Goal: Contribute content: Contribute content

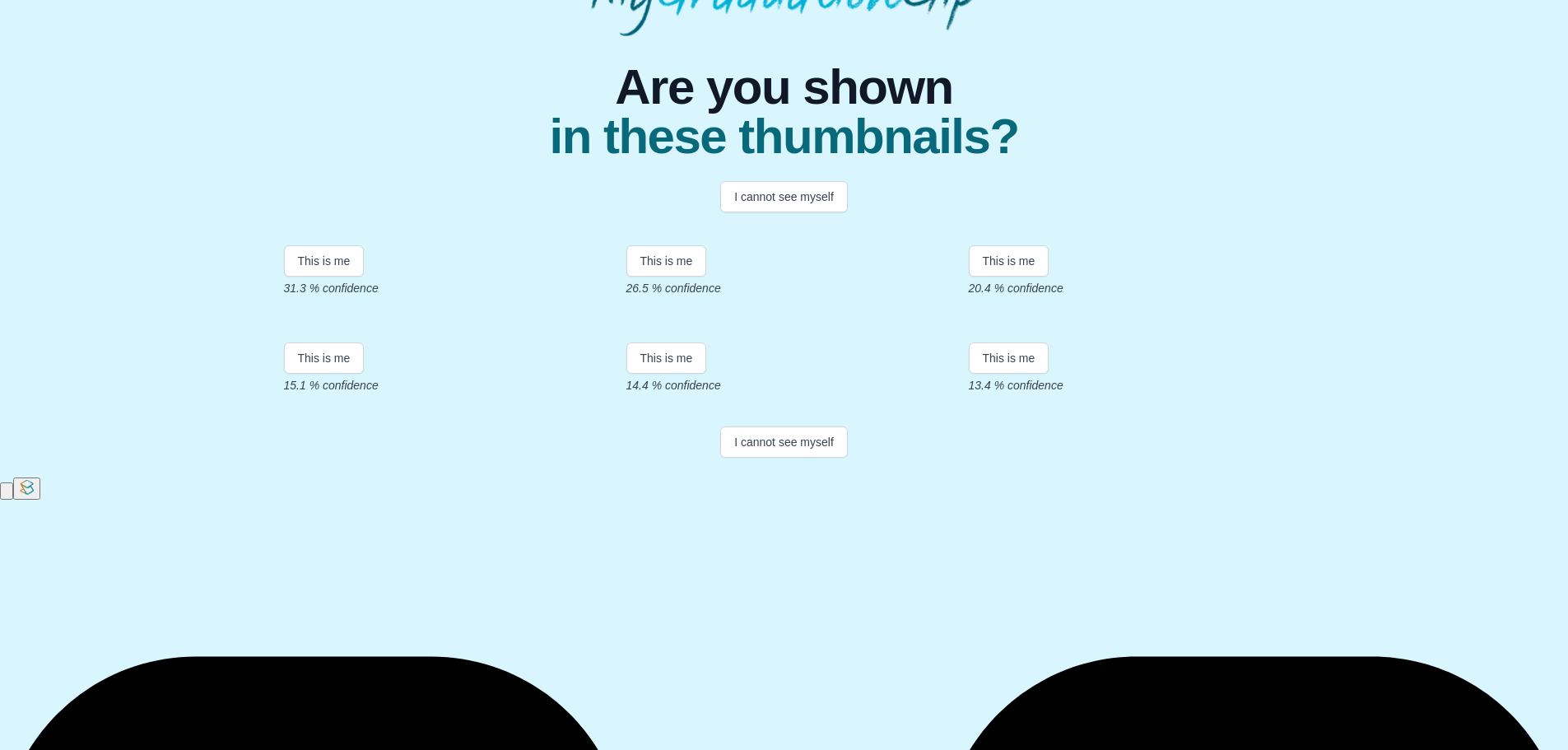
scroll to position [228, 0]
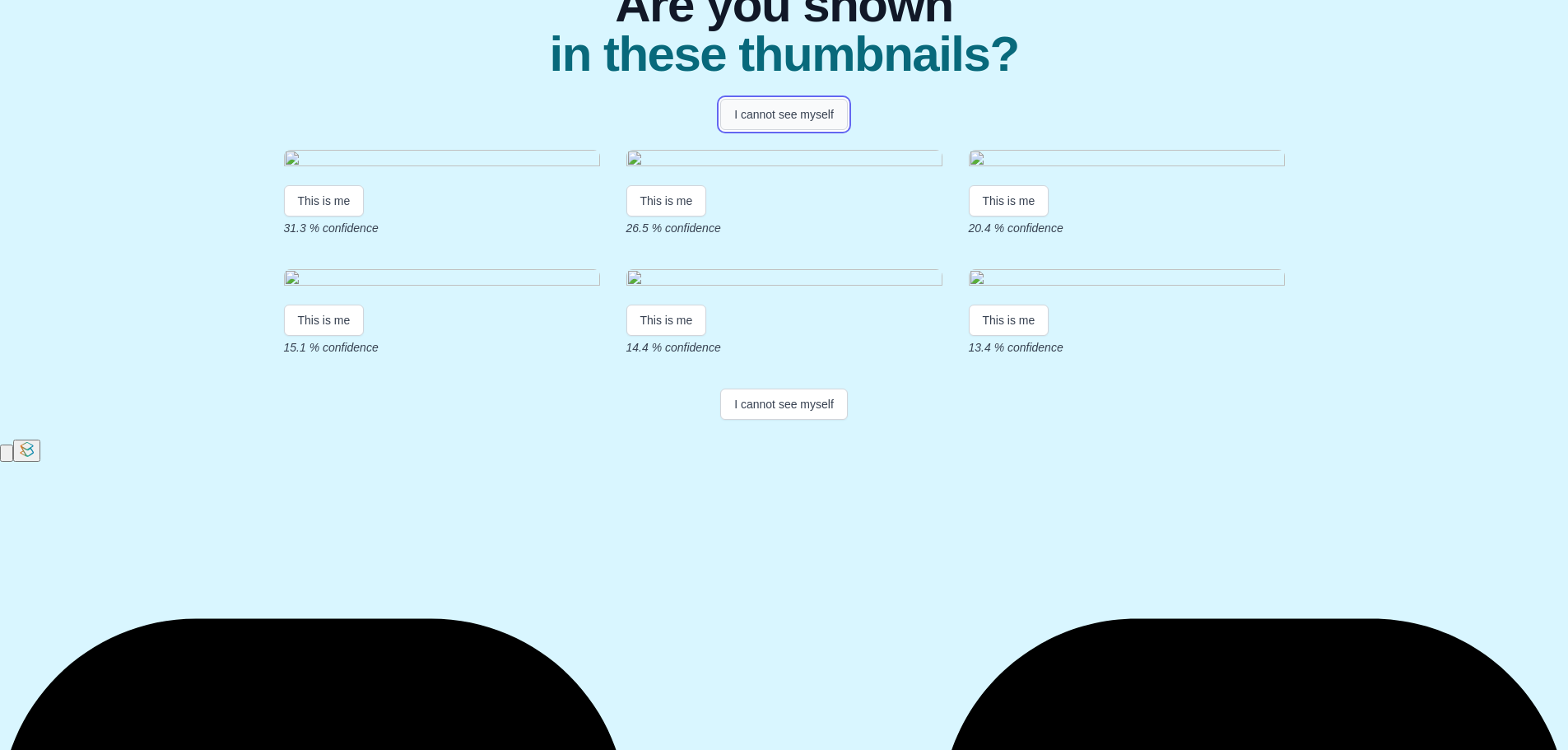
click at [799, 103] on button "I cannot see myself" at bounding box center [784, 115] width 128 height 32
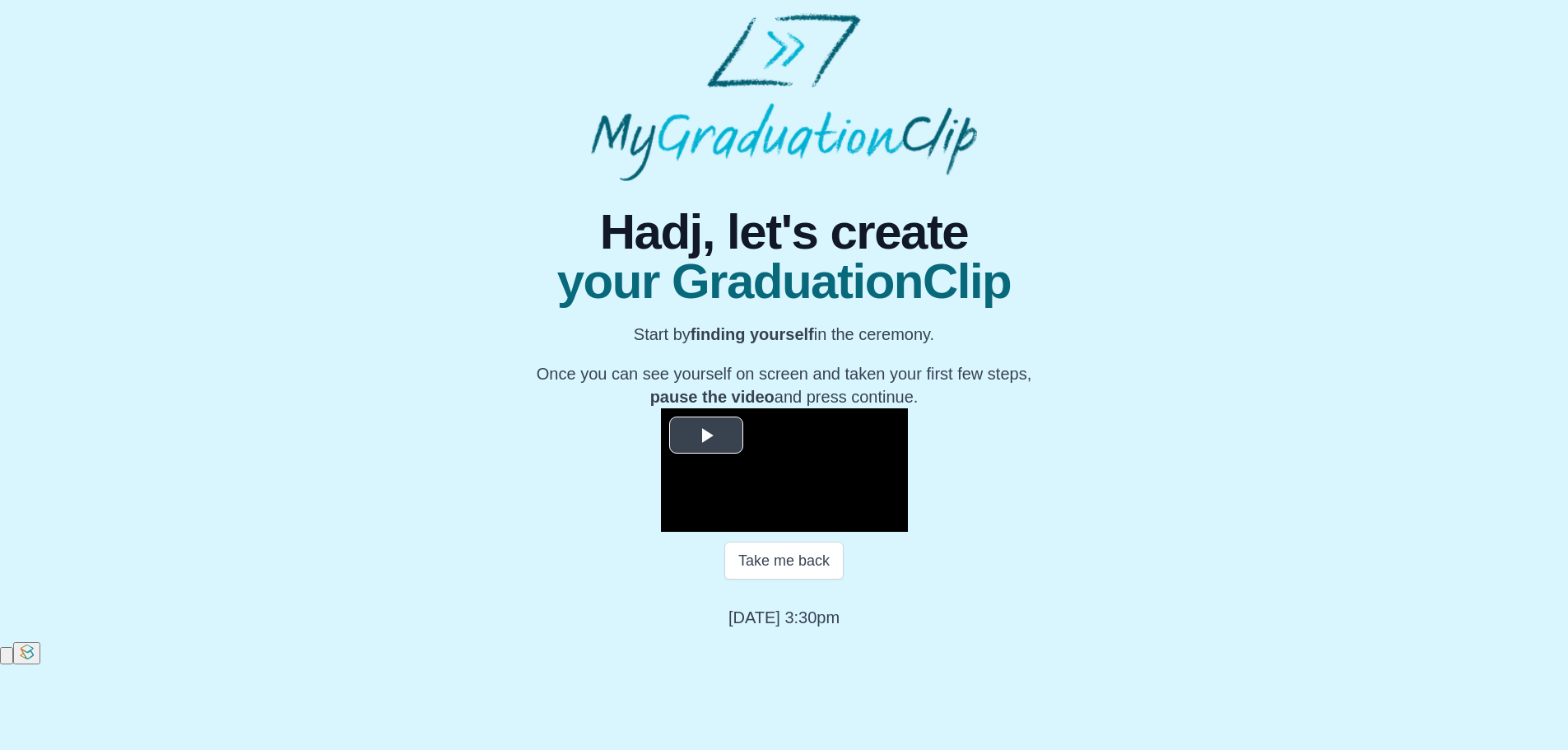
scroll to position [164, 0]
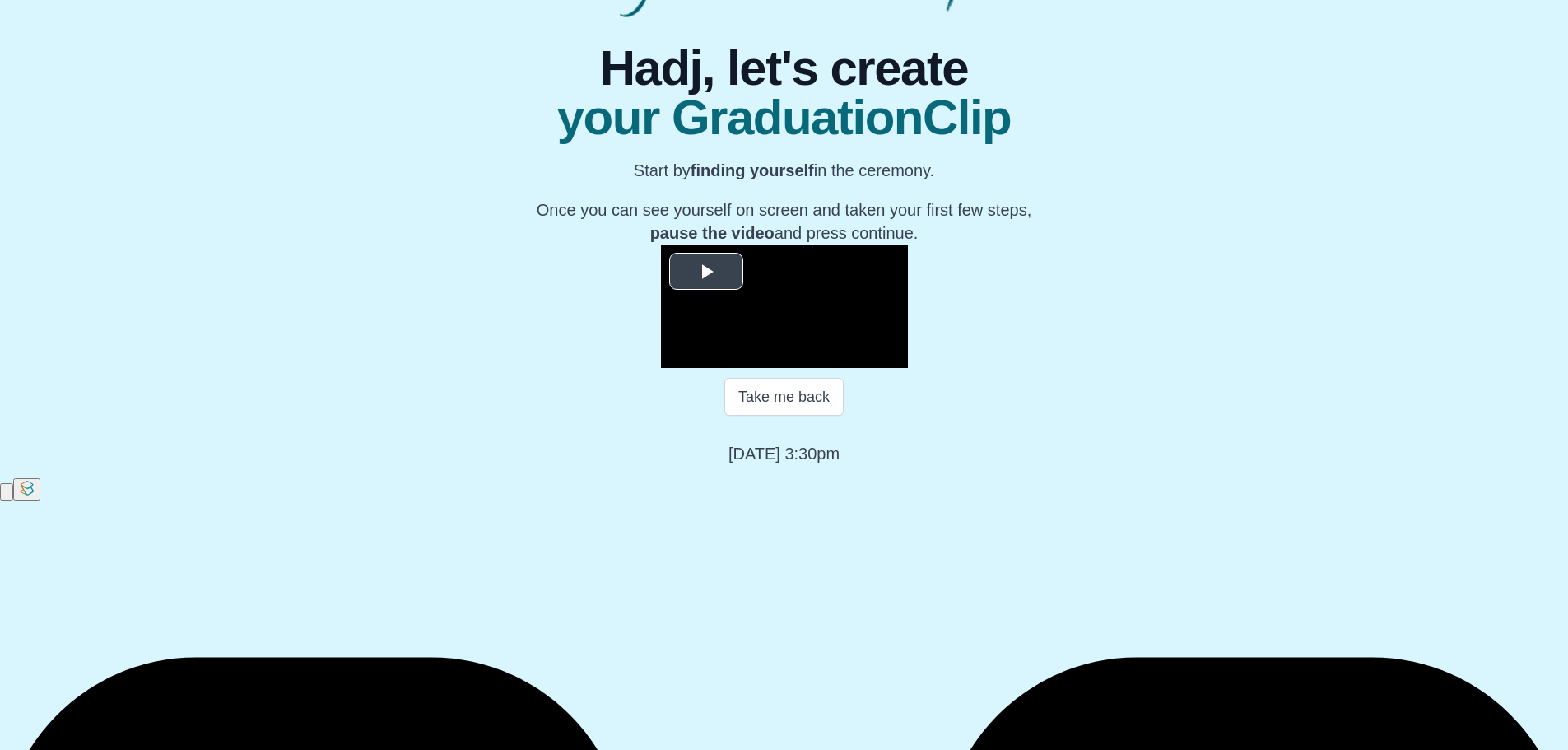
click at [706, 271] on span "Video Player" at bounding box center [706, 271] width 0 height 0
click at [710, 343] on span "Video Player" at bounding box center [710, 343] width 0 height 0
click at [727, 368] on div "Loaded : 0% 07:58 00:02 Progress : 0%" at bounding box center [801, 355] width 148 height 25
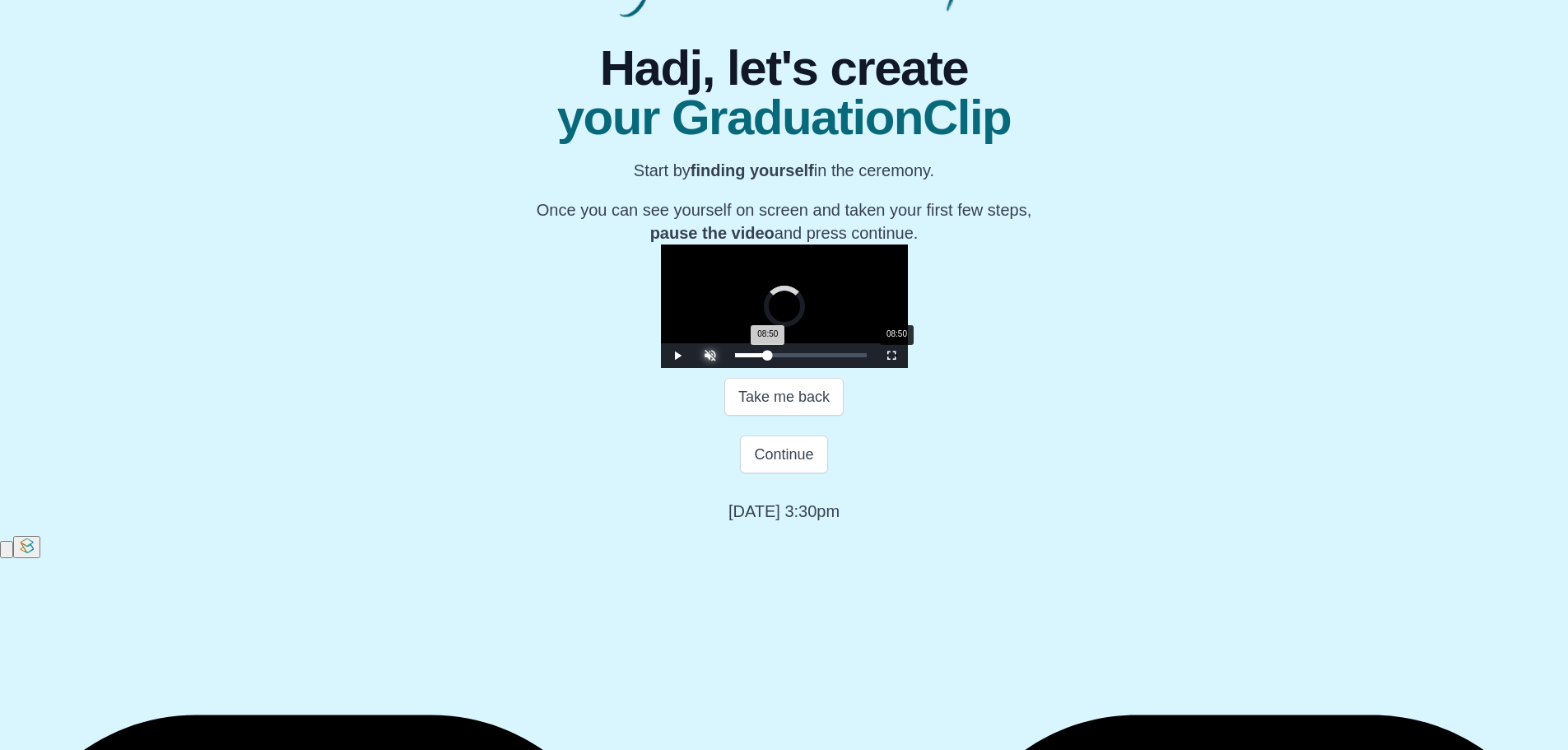
click at [727, 368] on div "Loaded : 0% 08:50 08:50 Progress : 0%" at bounding box center [801, 355] width 148 height 25
click at [727, 368] on div "Loaded : 0% 09:06 08:50 Progress : 0%" at bounding box center [801, 355] width 148 height 25
click at [727, 368] on div "Loaded : 0% 08:20 09:10 Progress : 0%" at bounding box center [801, 355] width 148 height 25
click at [735, 357] on div "Loaded : 0% 07:07 07:10 Progress : 0%" at bounding box center [801, 355] width 132 height 4
click at [735, 357] on div "Loaded : 0% 06:16 06:16 Progress : 0%" at bounding box center [801, 355] width 132 height 4
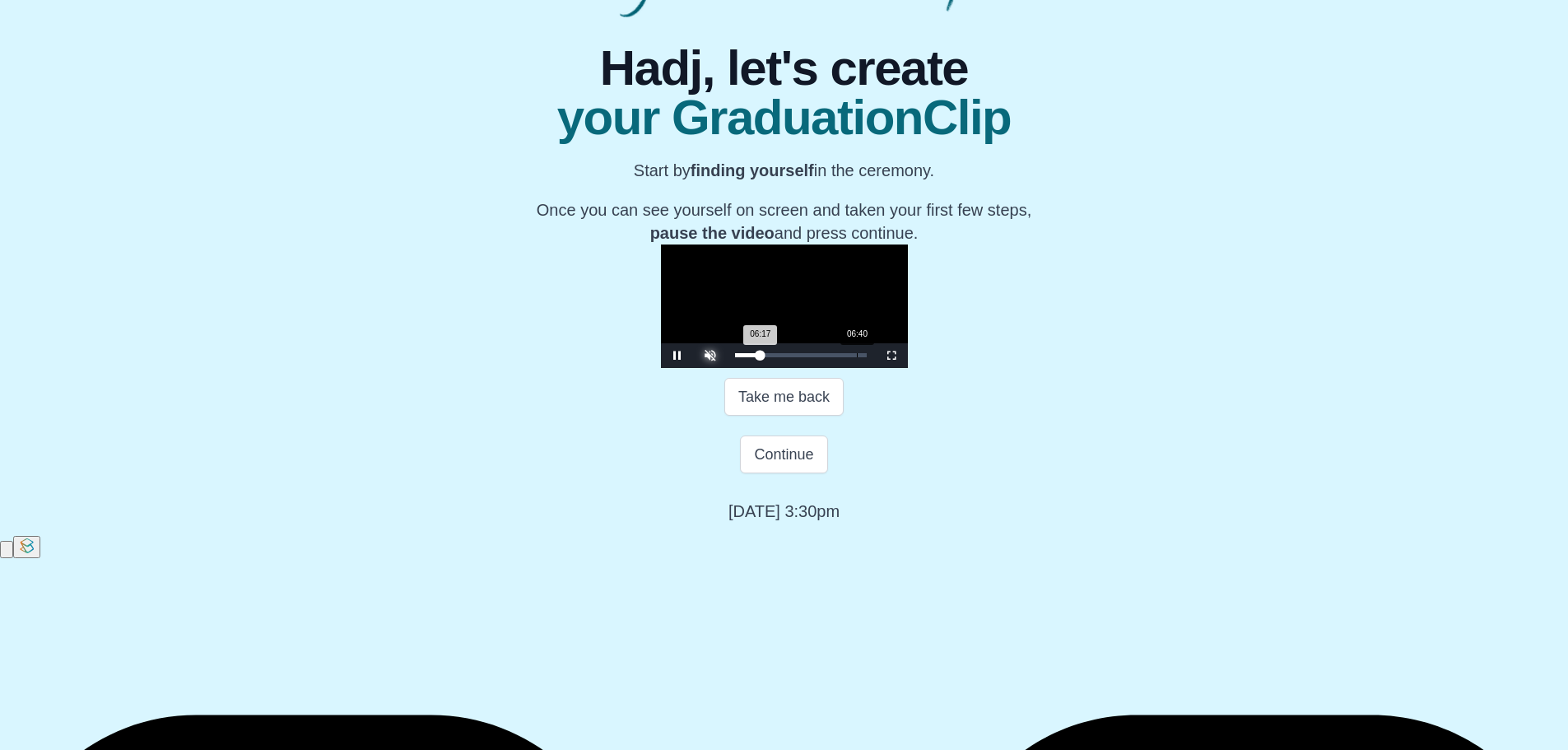
click at [735, 357] on div "Loaded : 0% 06:40 06:17 Progress : 0%" at bounding box center [801, 355] width 132 height 4
click at [735, 357] on div "Loaded : 0% 07:02 06:40 Progress : 0%" at bounding box center [801, 355] width 132 height 4
click at [735, 357] on div "07:05 Progress : 0%" at bounding box center [749, 355] width 29 height 4
click at [735, 357] on div "07:15 Progress : 0%" at bounding box center [750, 355] width 30 height 4
click at [735, 357] on div "07:26 Progress : 0%" at bounding box center [750, 355] width 31 height 4
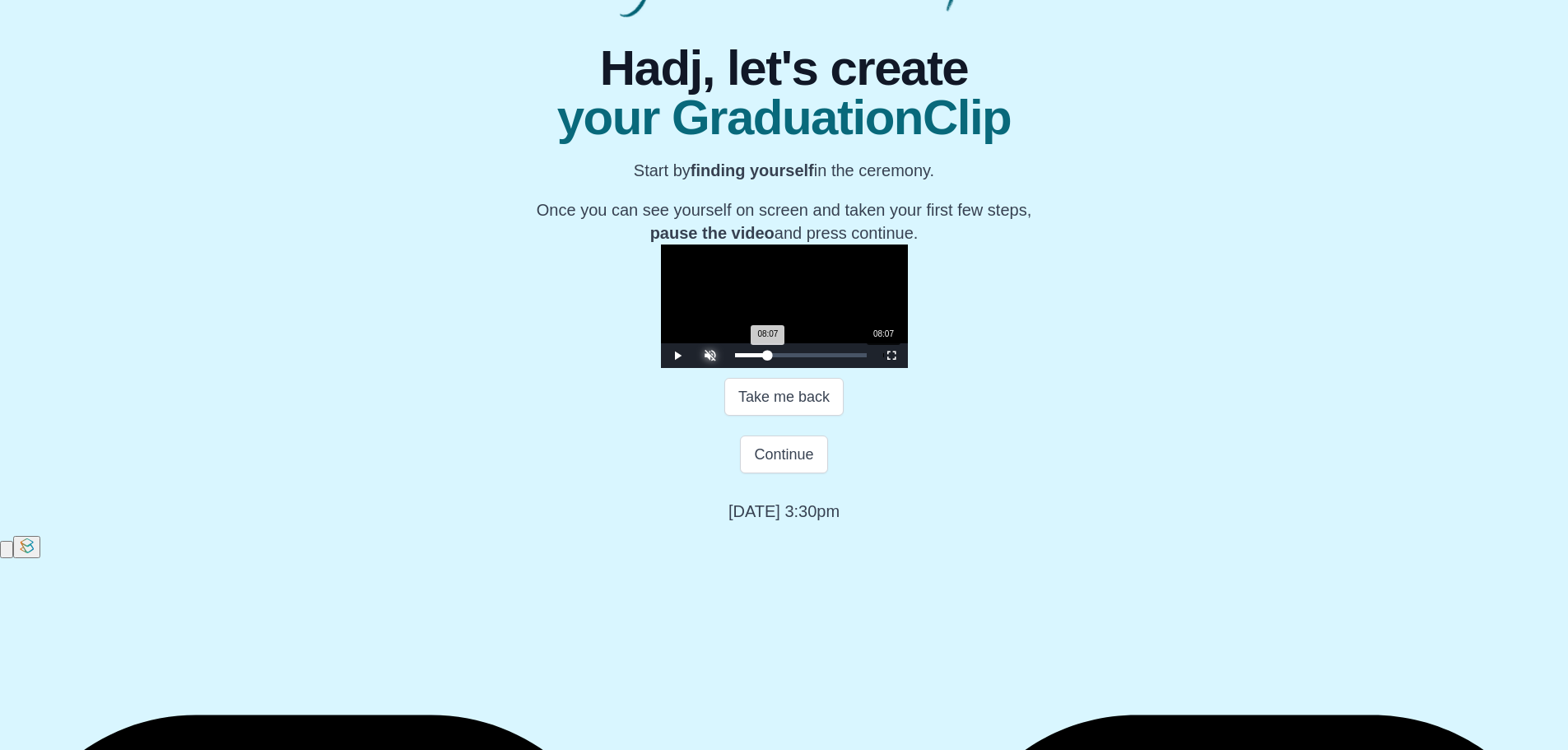
click at [735, 357] on div "Loaded : 0% 08:07 08:07 Progress : 0%" at bounding box center [801, 355] width 132 height 4
click at [735, 357] on div "Loaded : 0% 08:26 08:07 Progress : 0%" at bounding box center [801, 355] width 132 height 4
click at [727, 368] on div "Loaded : 0% 05:49 08:35 Progress : 0%" at bounding box center [801, 355] width 148 height 25
click at [735, 357] on div "Loaded : 0% 06:29 06:29 Progress : 0%" at bounding box center [801, 355] width 132 height 4
click at [735, 357] on div "Loaded : 0% 06:51 06:29 Progress : 0%" at bounding box center [801, 355] width 132 height 4
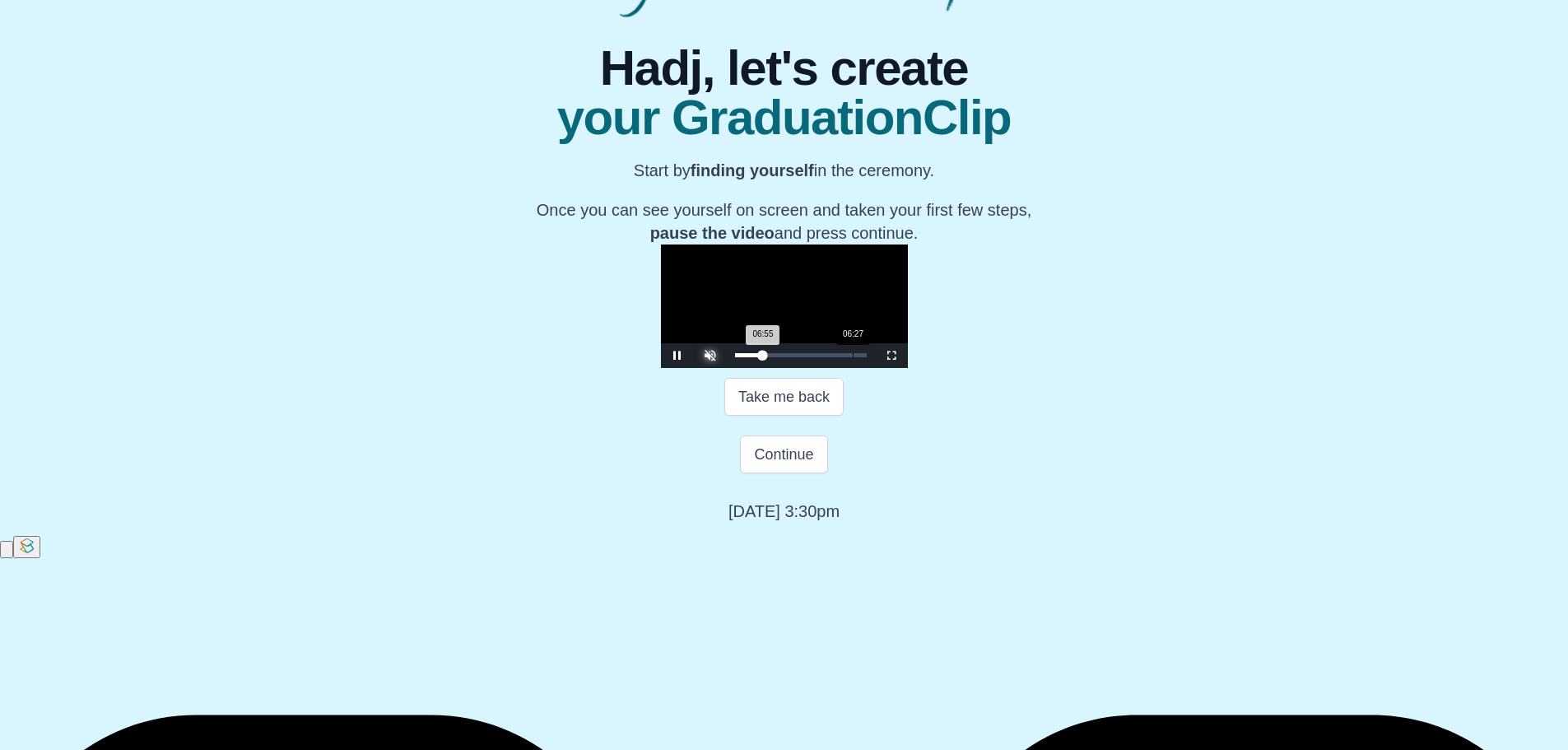
click at [735, 357] on div "Loaded : 0% 06:27 06:55 Progress : 0%" at bounding box center [801, 355] width 132 height 4
click at [735, 357] on div "06:25 Progress : 0%" at bounding box center [748, 355] width 26 height 4
click at [735, 357] on div "06:43 Progress : 0%" at bounding box center [748, 355] width 27 height 4
click at [735, 357] on div "06:27 Progress : 0%" at bounding box center [748, 355] width 26 height 4
click at [677, 355] on span "Video Player" at bounding box center [677, 355] width 0 height 0
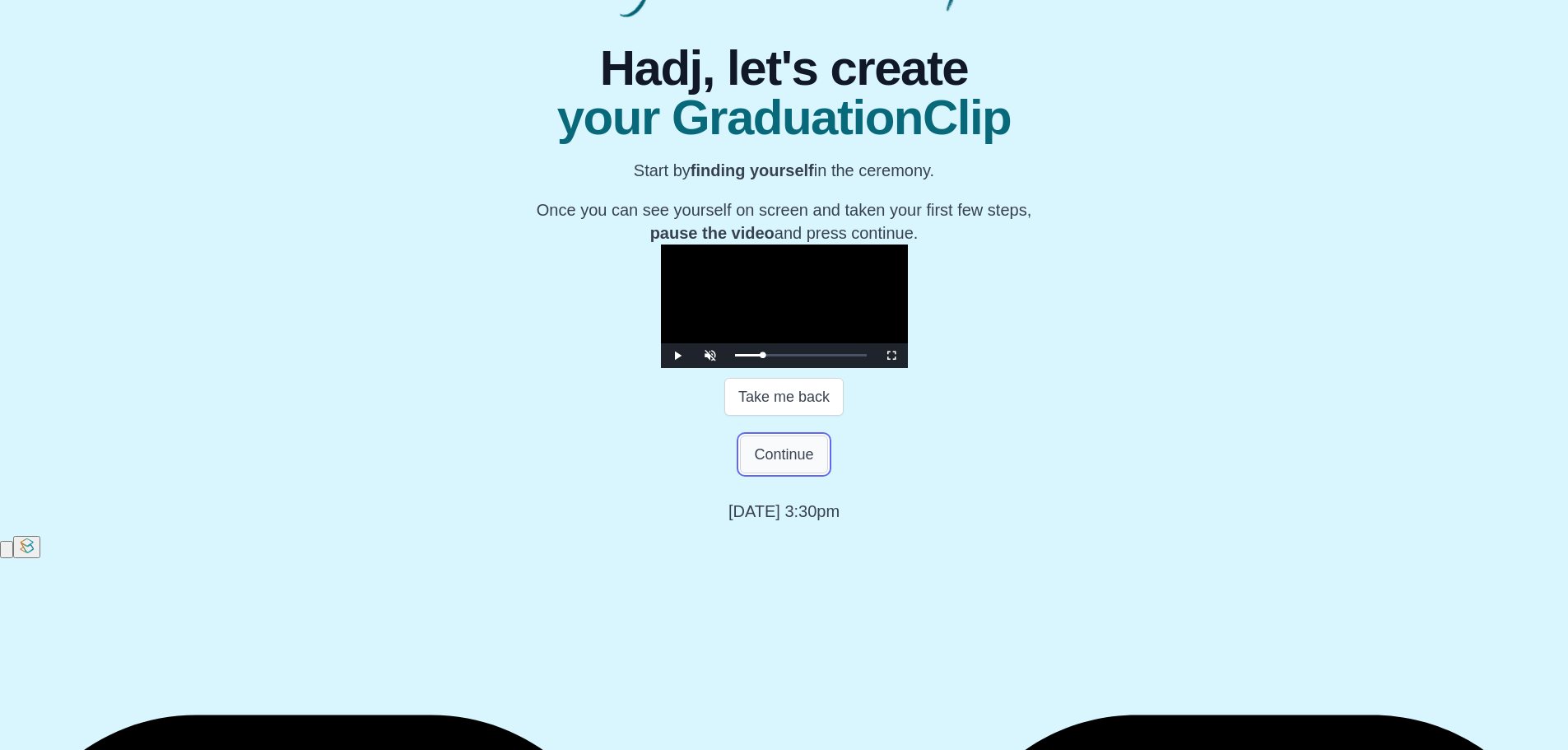
click at [774, 473] on button "Continue" at bounding box center [784, 454] width 88 height 38
click at [783, 473] on button "Continue" at bounding box center [784, 454] width 88 height 38
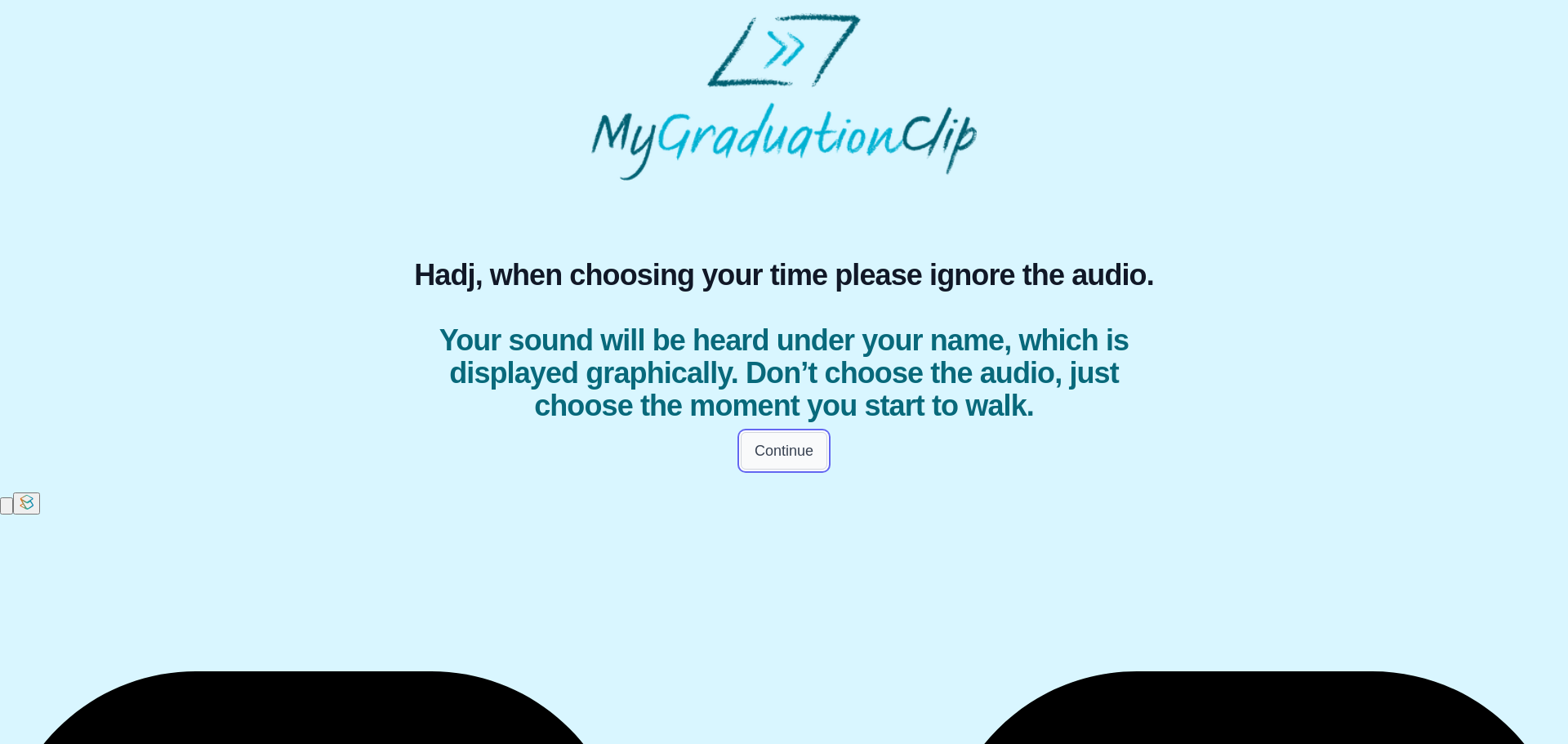
click at [771, 470] on button "Continue" at bounding box center [784, 451] width 87 height 37
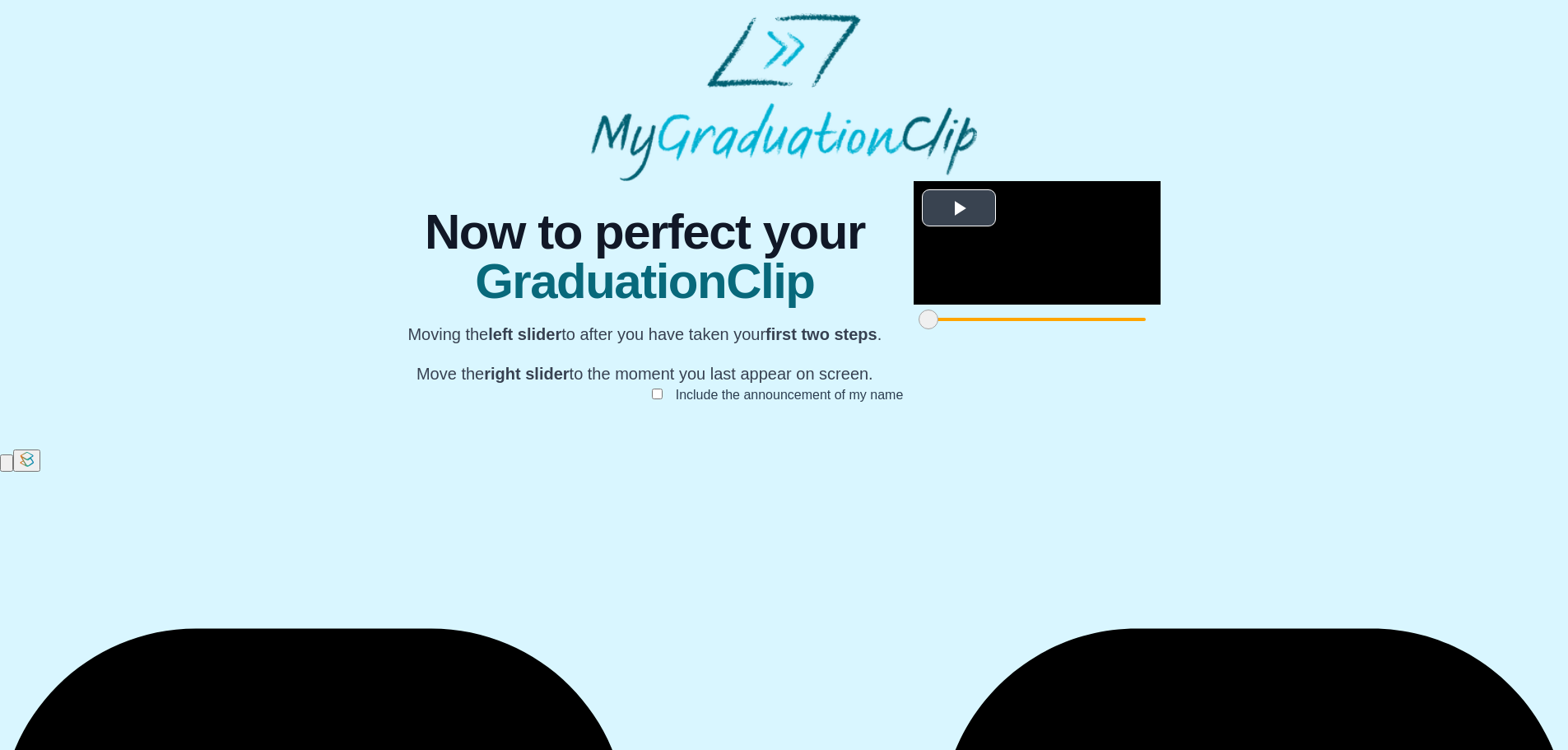
scroll to position [124, 0]
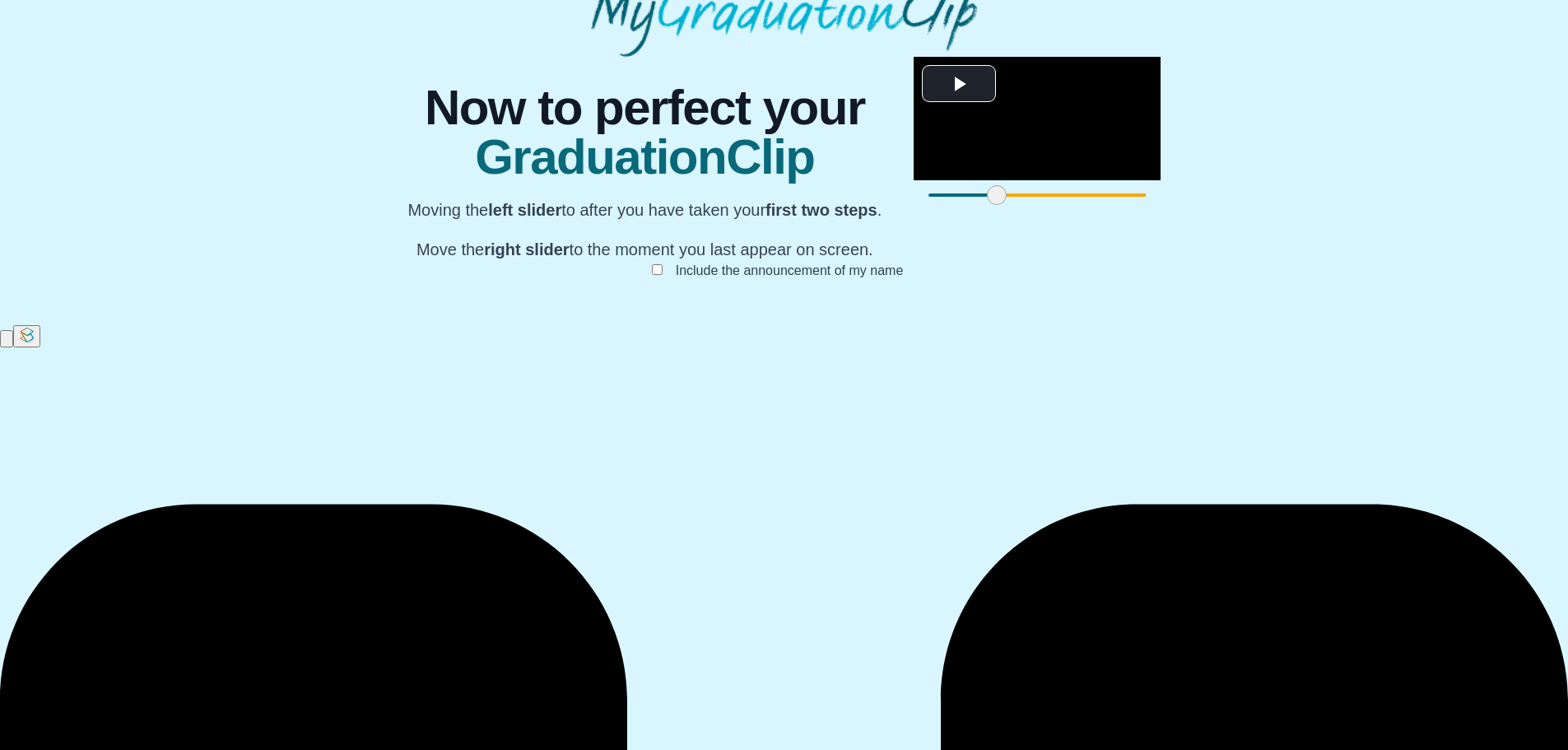
drag, startPoint x: 449, startPoint y: 667, endPoint x: 517, endPoint y: 669, distance: 68.0
click at [987, 205] on span at bounding box center [997, 195] width 20 height 20
drag, startPoint x: 1122, startPoint y: 669, endPoint x: 814, endPoint y: 678, distance: 308.1
click at [1283, 205] on span at bounding box center [1292, 195] width 20 height 20
click at [788, 312] on button "Submit" at bounding box center [784, 297] width 64 height 32
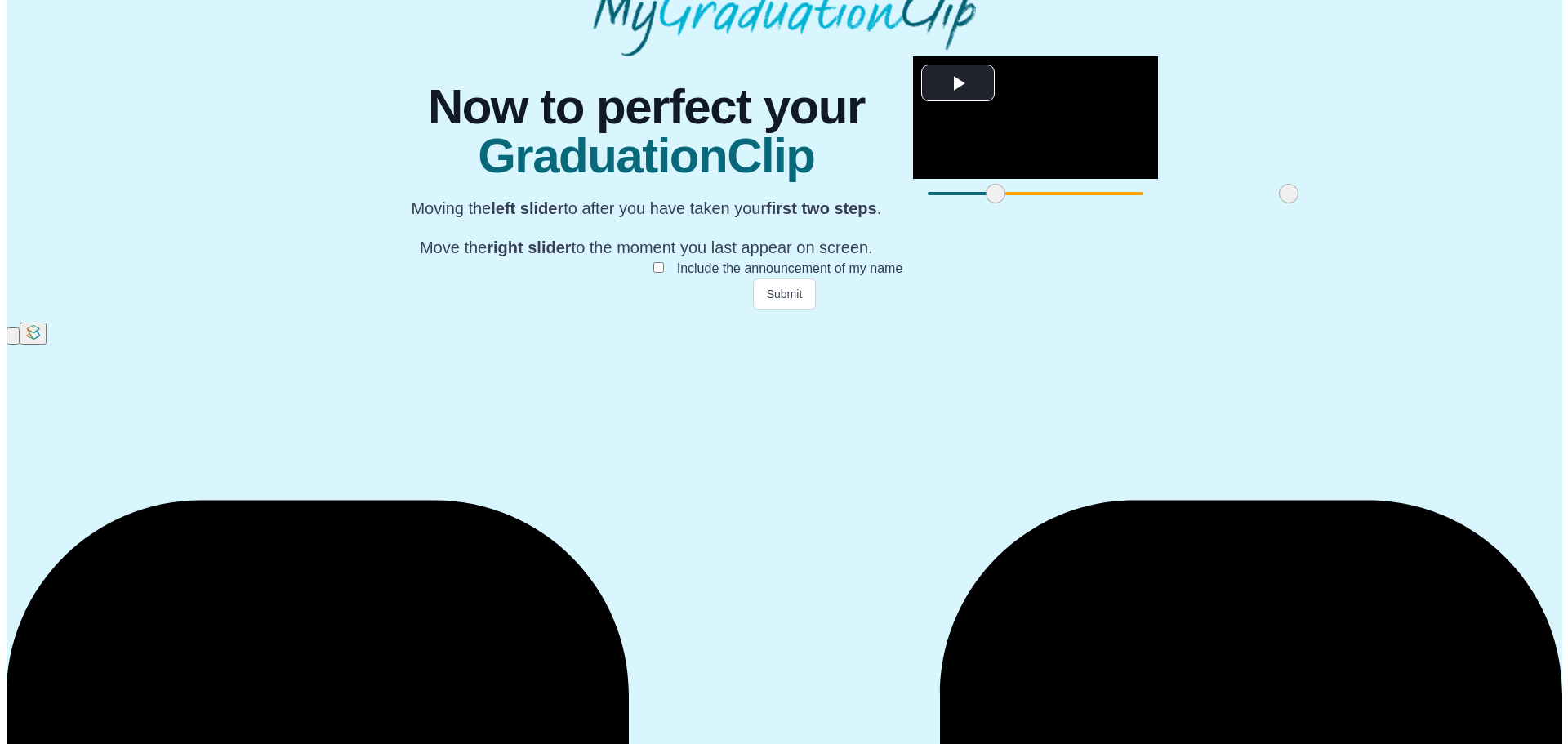
scroll to position [0, 0]
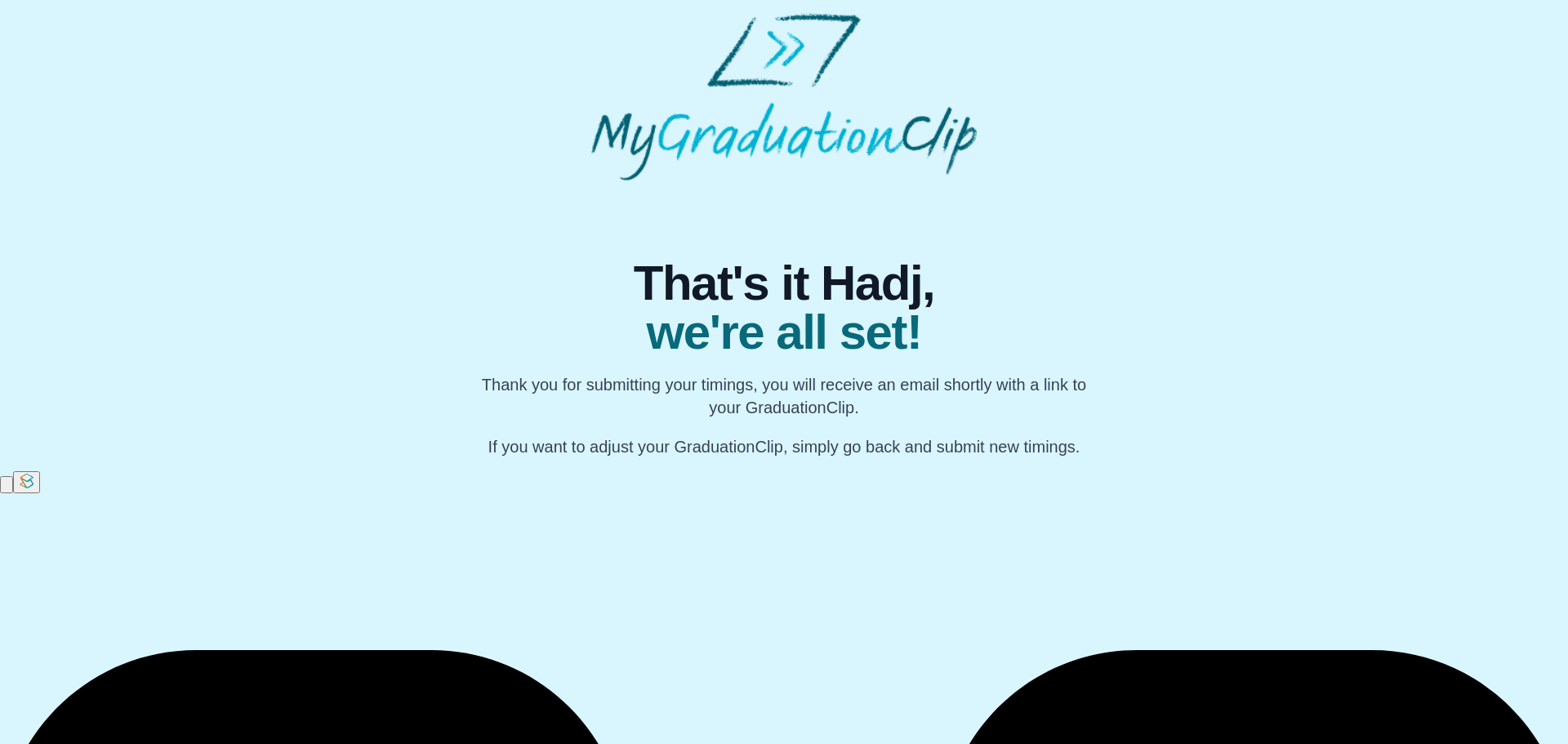
click at [732, 425] on div "That's it Hadj, we're all set! Thank you for submitting your timings, you will …" at bounding box center [784, 359] width 628 height 200
